Goal: Task Accomplishment & Management: Manage account settings

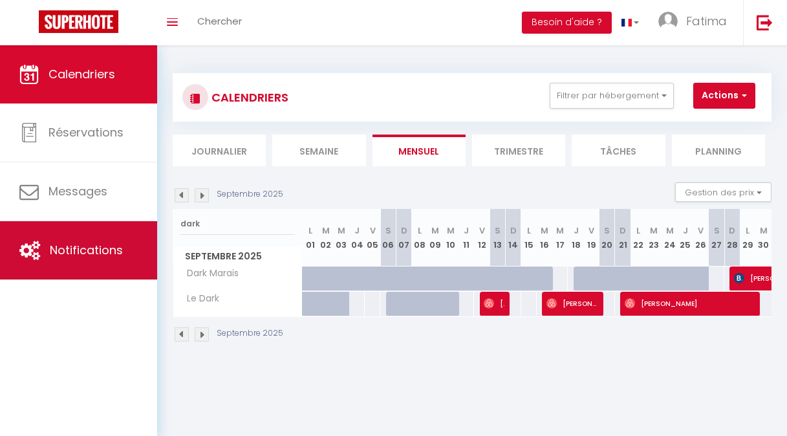
drag, startPoint x: 207, startPoint y: 223, endPoint x: 144, endPoint y: 231, distance: 63.3
click at [144, 231] on div "🟢 Des questions ou besoin d'assistance pour la migration AirBnB? Prenez rdv >>>…" at bounding box center [393, 207] width 787 height 325
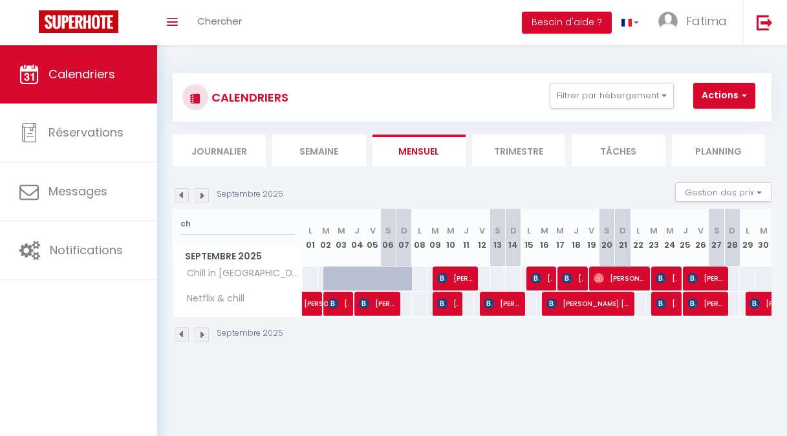
type input "c"
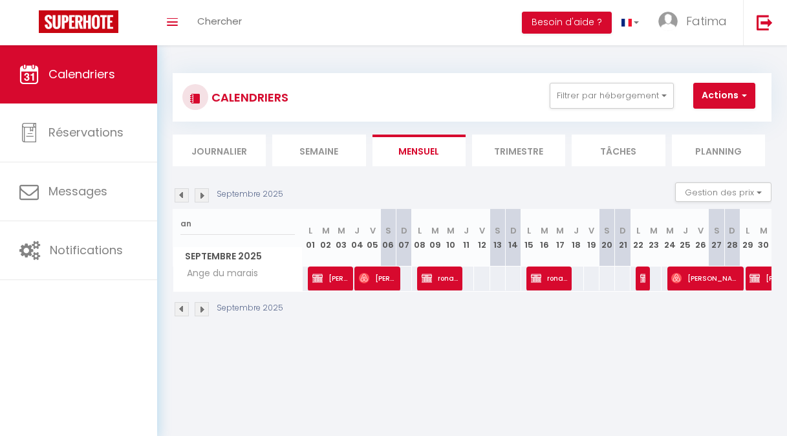
type input "a"
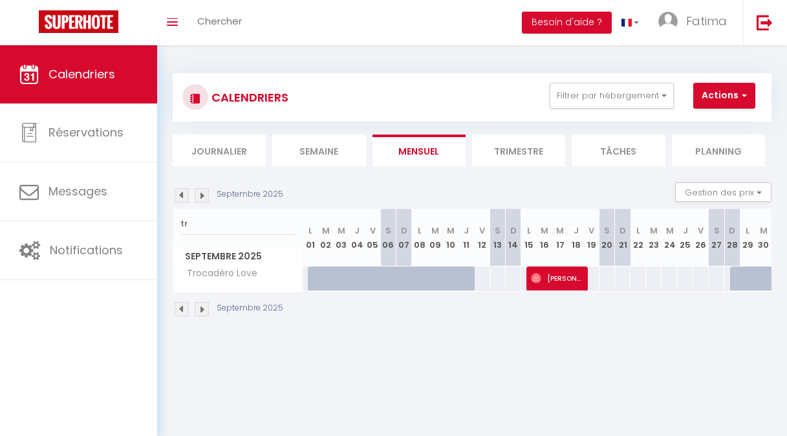
type input "t"
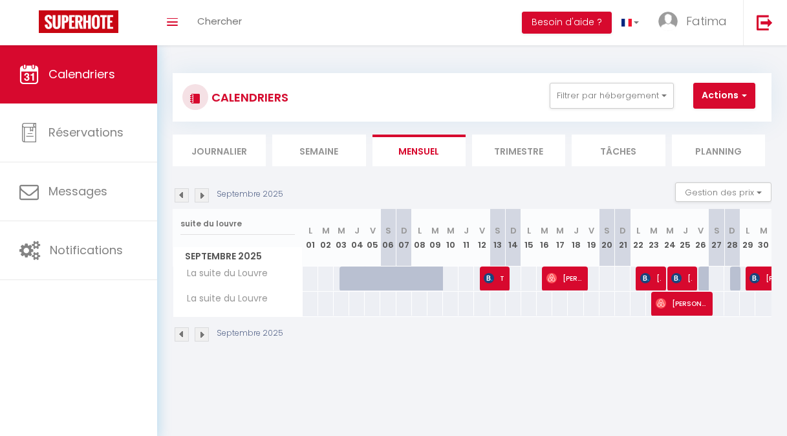
type input "suite du louvre"
click at [688, 309] on span "[PERSON_NAME]" at bounding box center [681, 303] width 52 height 25
select select "OK"
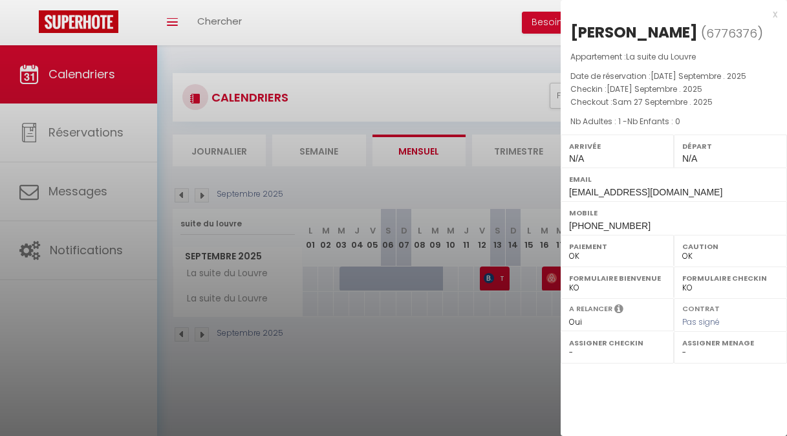
click at [450, 315] on div at bounding box center [393, 218] width 787 height 436
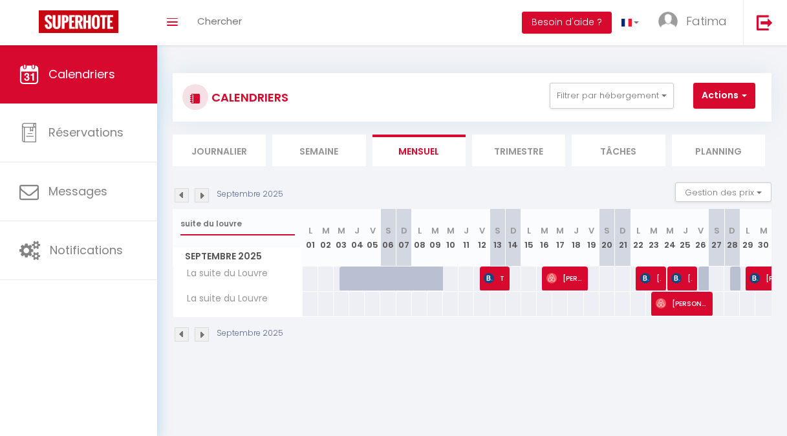
click at [240, 226] on input "suite du louvre" at bounding box center [237, 223] width 114 height 23
type input "s"
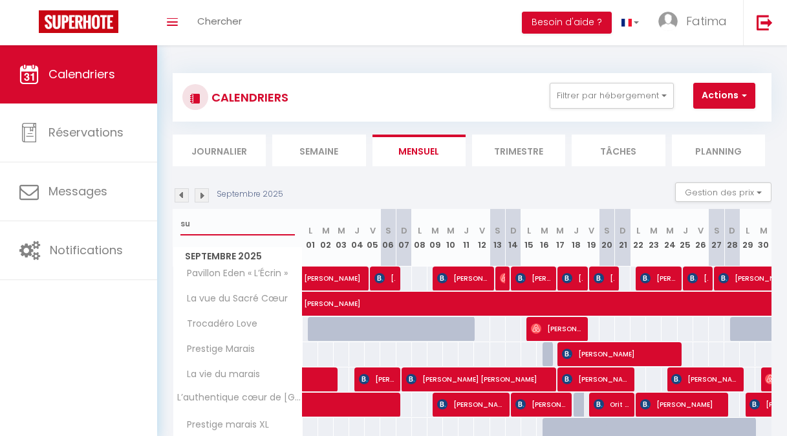
type input "s"
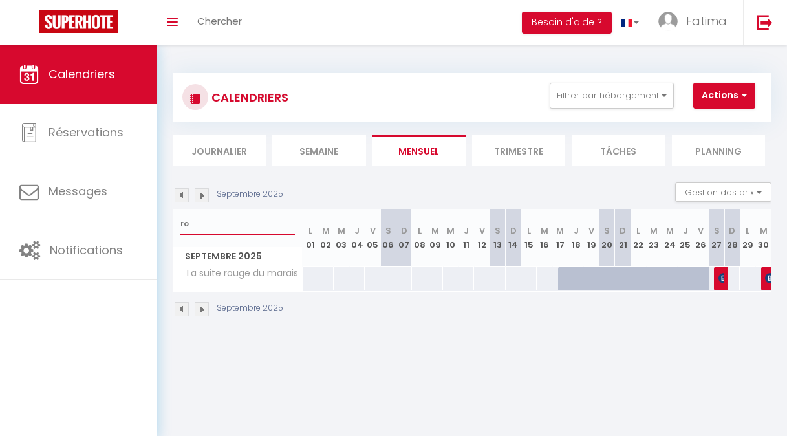
type input "r"
type input "la suite"
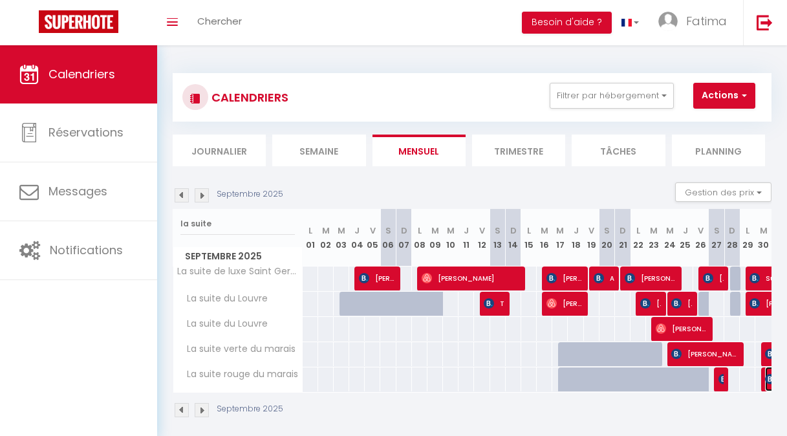
click at [765, 383] on img at bounding box center [770, 379] width 10 height 10
select select "KO"
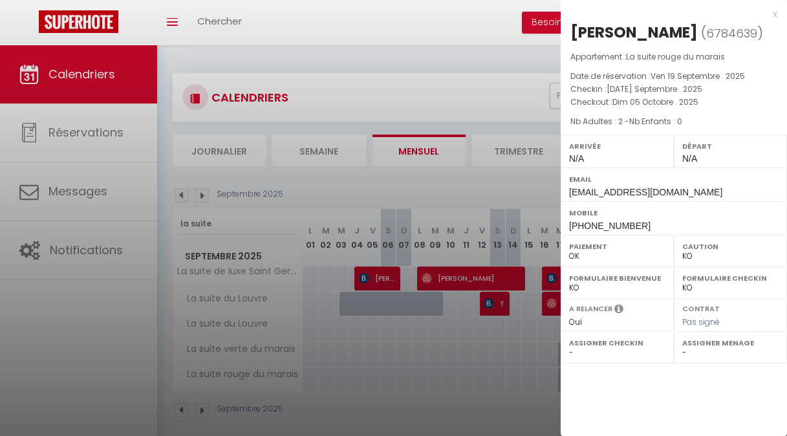
click at [503, 339] on div at bounding box center [393, 218] width 787 height 436
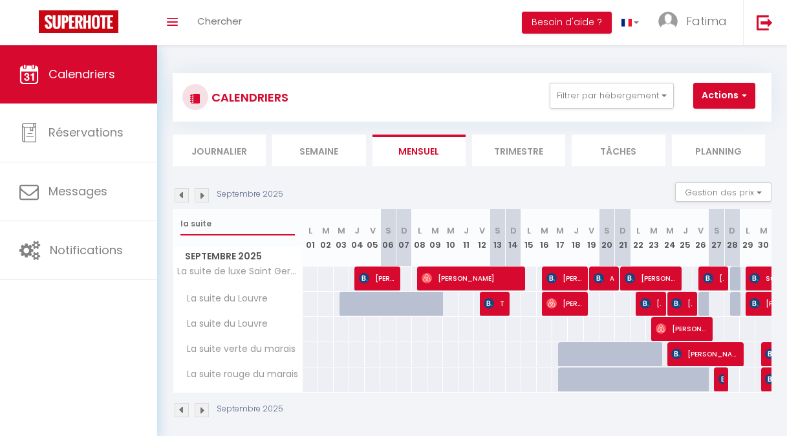
click at [217, 230] on input "la suite" at bounding box center [237, 223] width 114 height 23
type input "l"
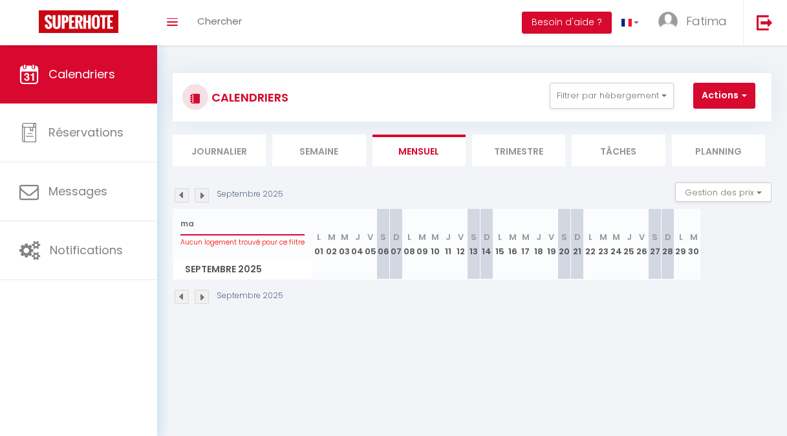
type input "m"
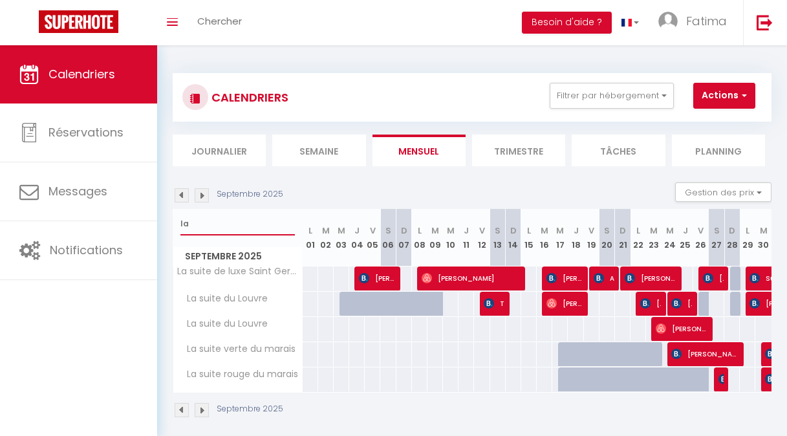
type input "l"
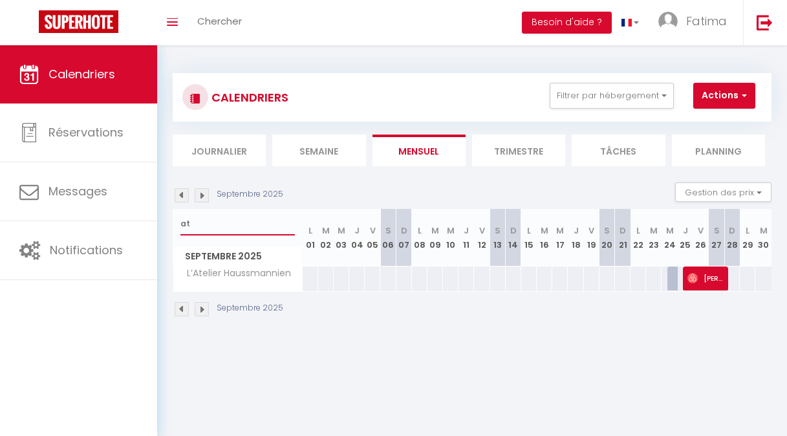
type input "a"
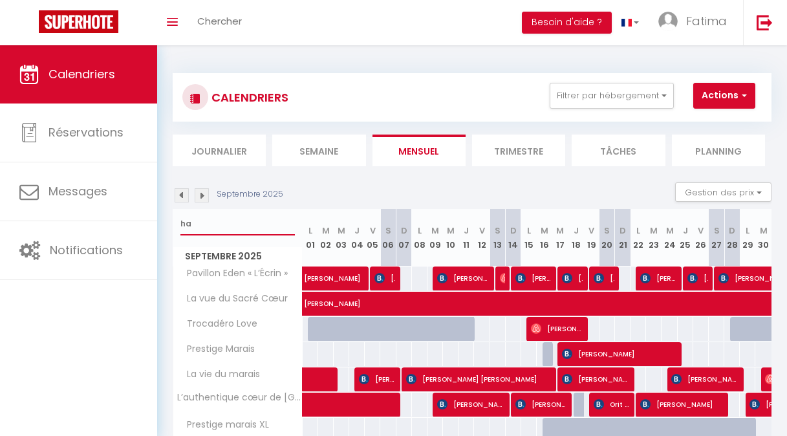
type input "h"
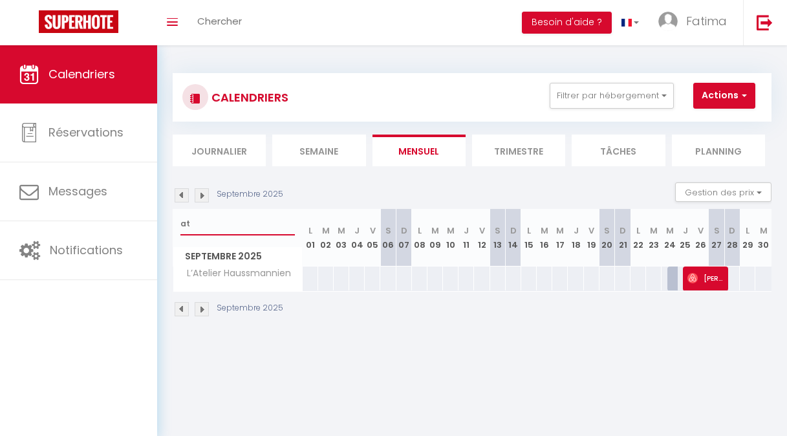
type input "a"
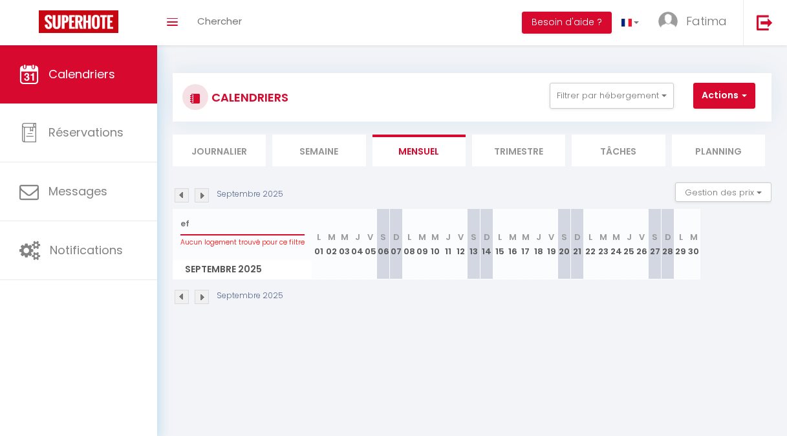
type input "e"
type input "eiffel"
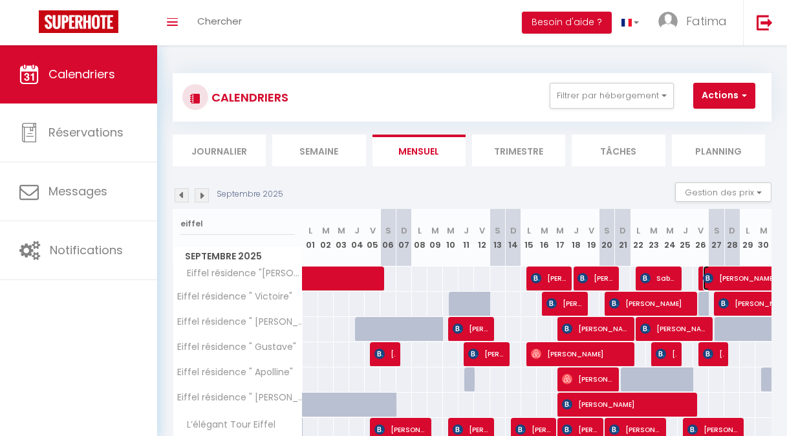
click at [708, 277] on span "[PERSON_NAME]" at bounding box center [777, 278] width 149 height 25
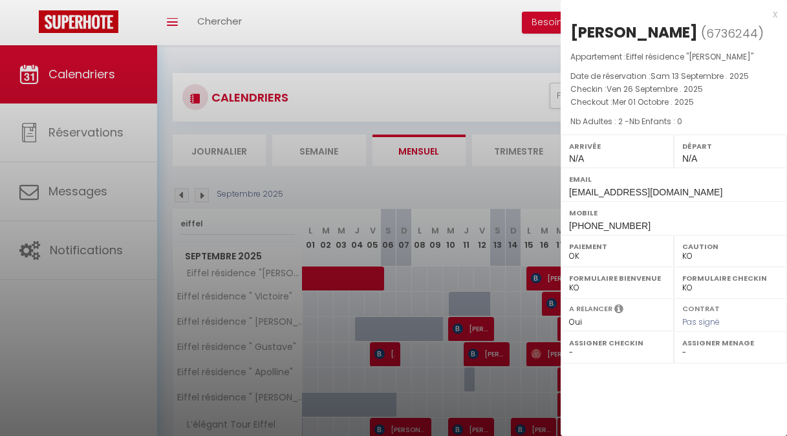
click at [500, 266] on div at bounding box center [393, 218] width 787 height 436
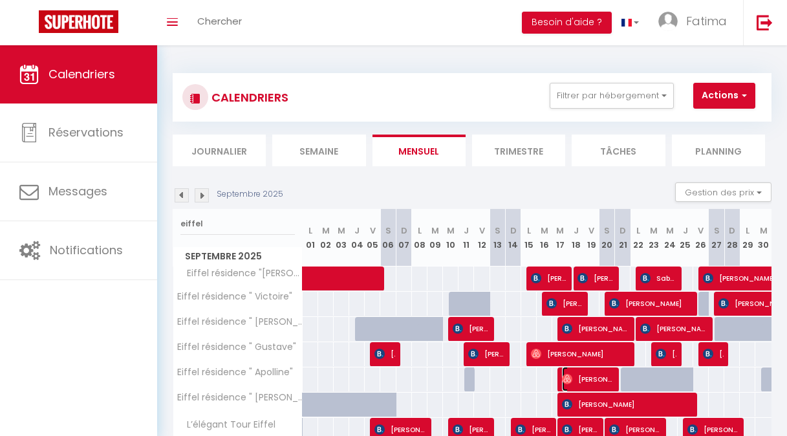
click at [579, 381] on span "[PERSON_NAME]" at bounding box center [588, 378] width 52 height 25
select select "OK"
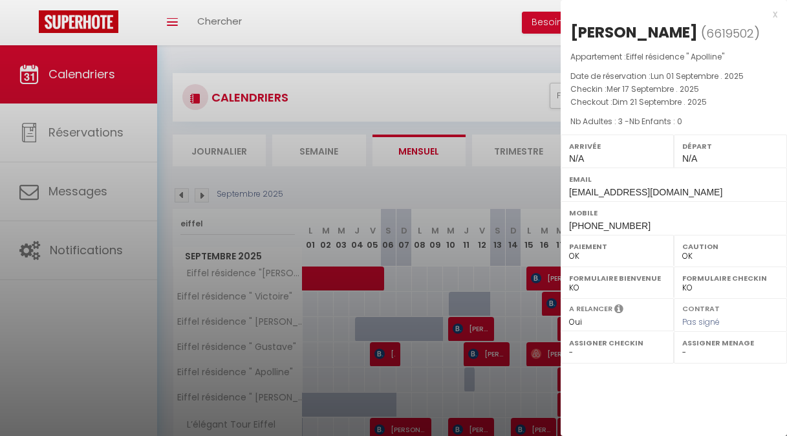
click at [393, 375] on div at bounding box center [393, 218] width 787 height 436
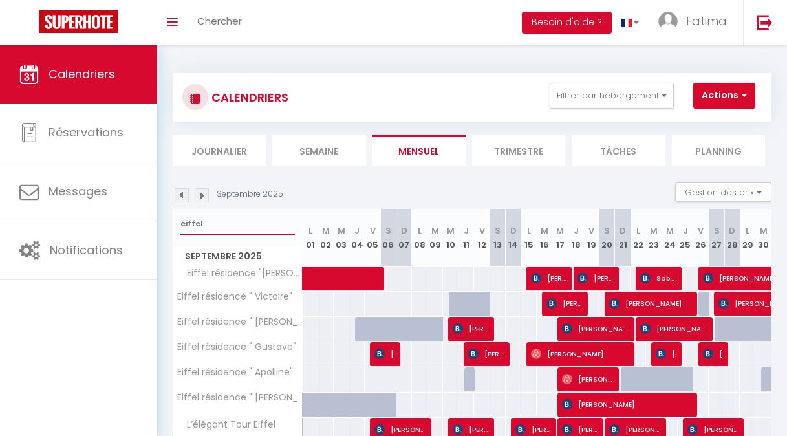
click at [204, 218] on input "eiffel" at bounding box center [237, 223] width 114 height 23
type input "e"
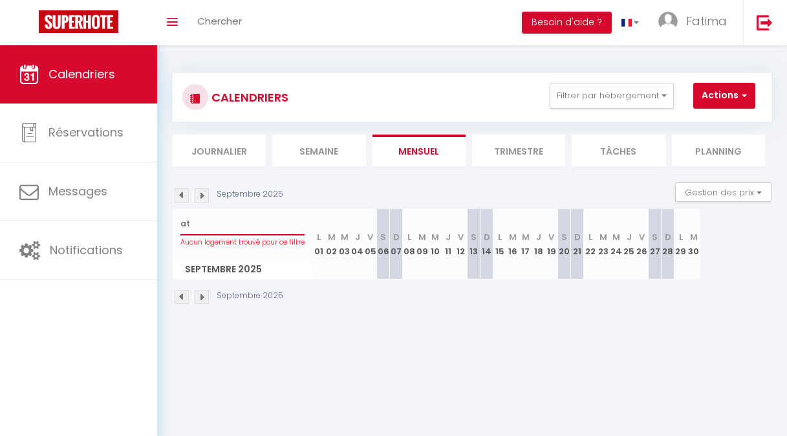
type input "a"
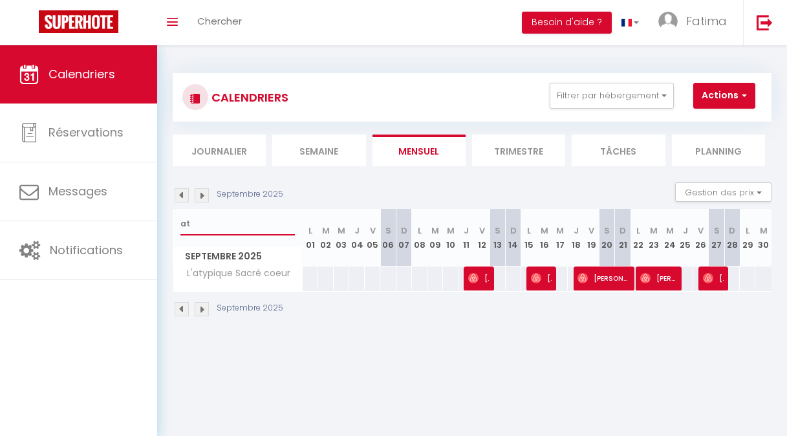
type input "a"
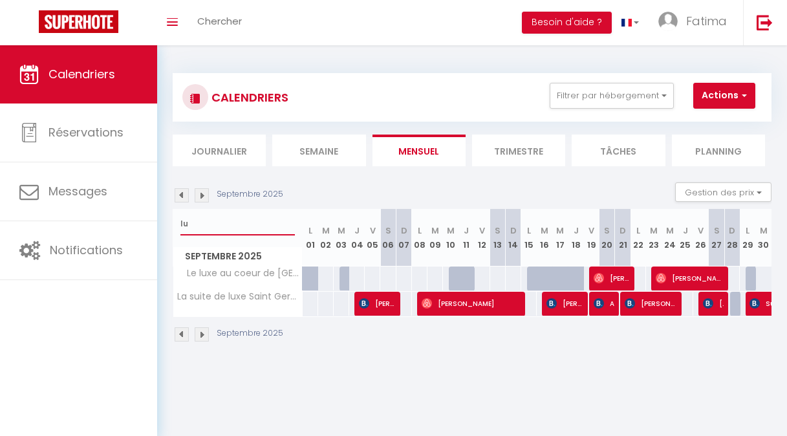
type input "l"
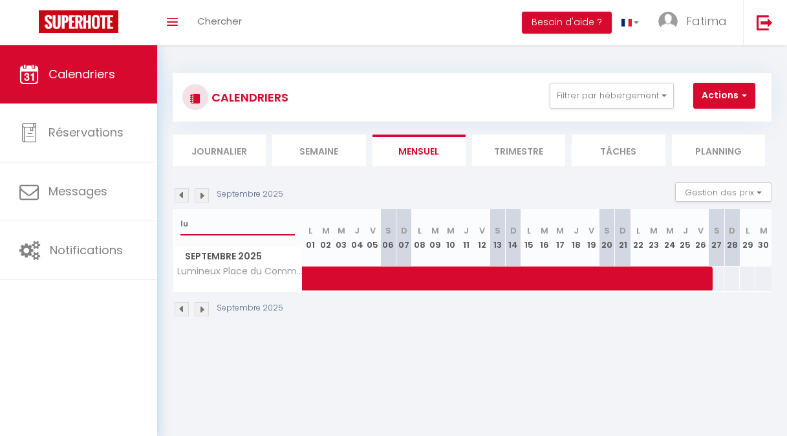
type input "l"
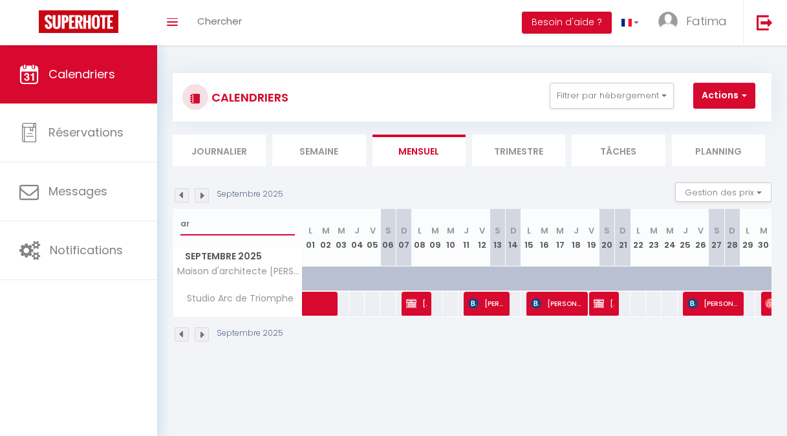
type input "a"
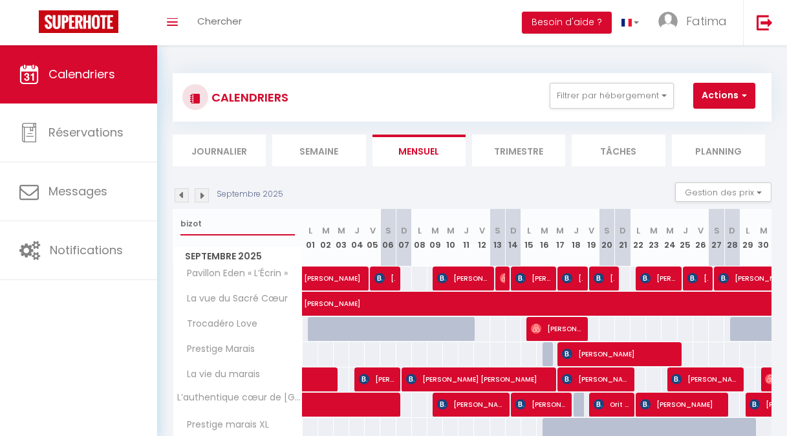
type input "bizot"
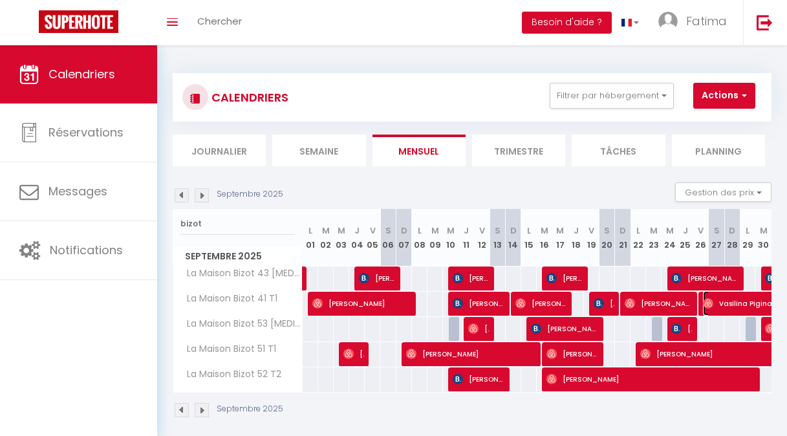
click at [729, 297] on span "Vasilina Pigina" at bounding box center [777, 303] width 149 height 25
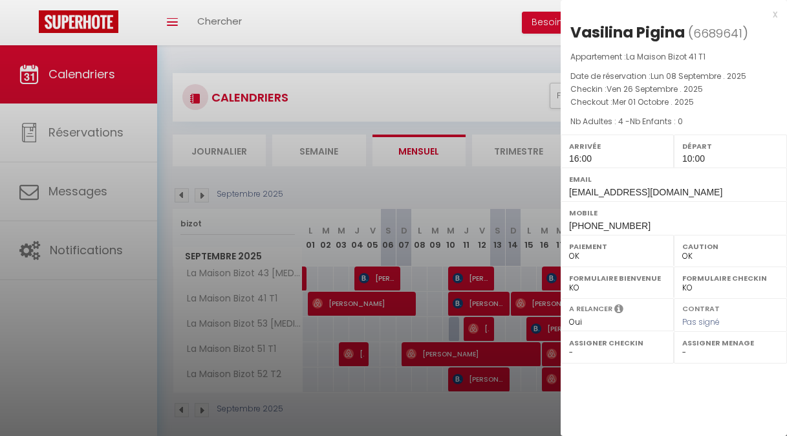
click at [512, 385] on div at bounding box center [393, 218] width 787 height 436
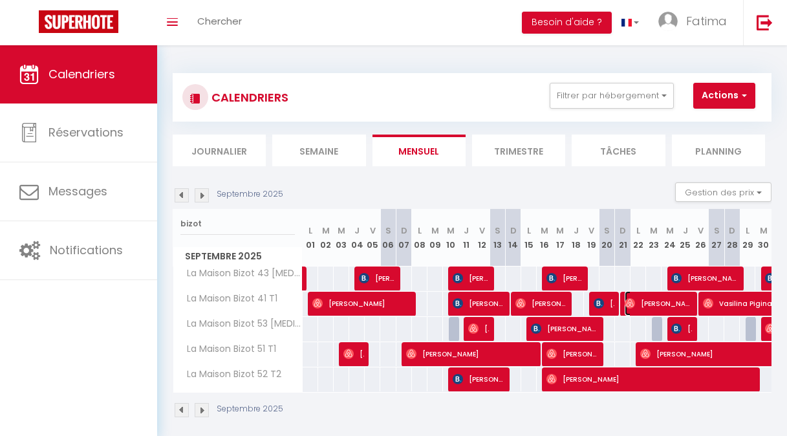
click at [681, 299] on span "[PERSON_NAME]" at bounding box center [657, 303] width 67 height 25
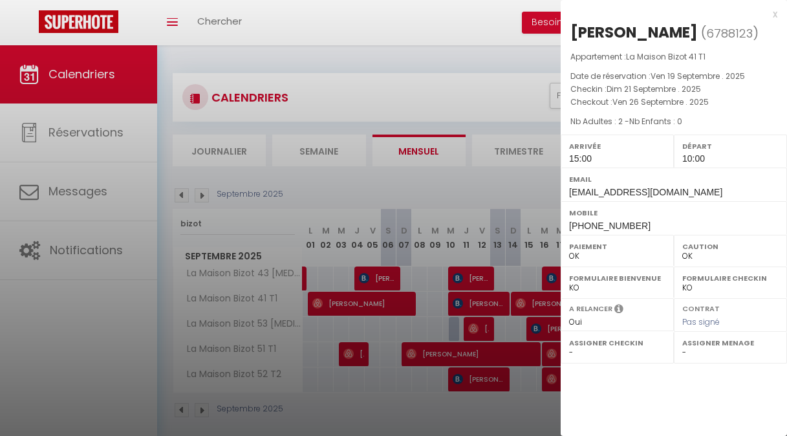
click at [530, 255] on div at bounding box center [393, 218] width 787 height 436
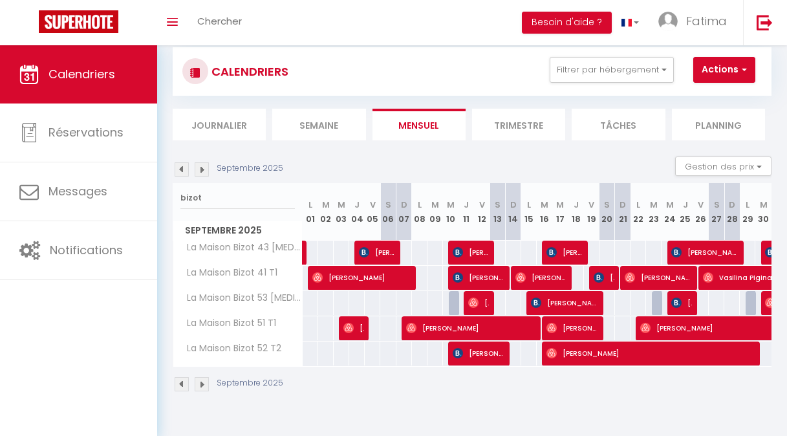
scroll to position [45, 0]
